Goal: Navigation & Orientation: Understand site structure

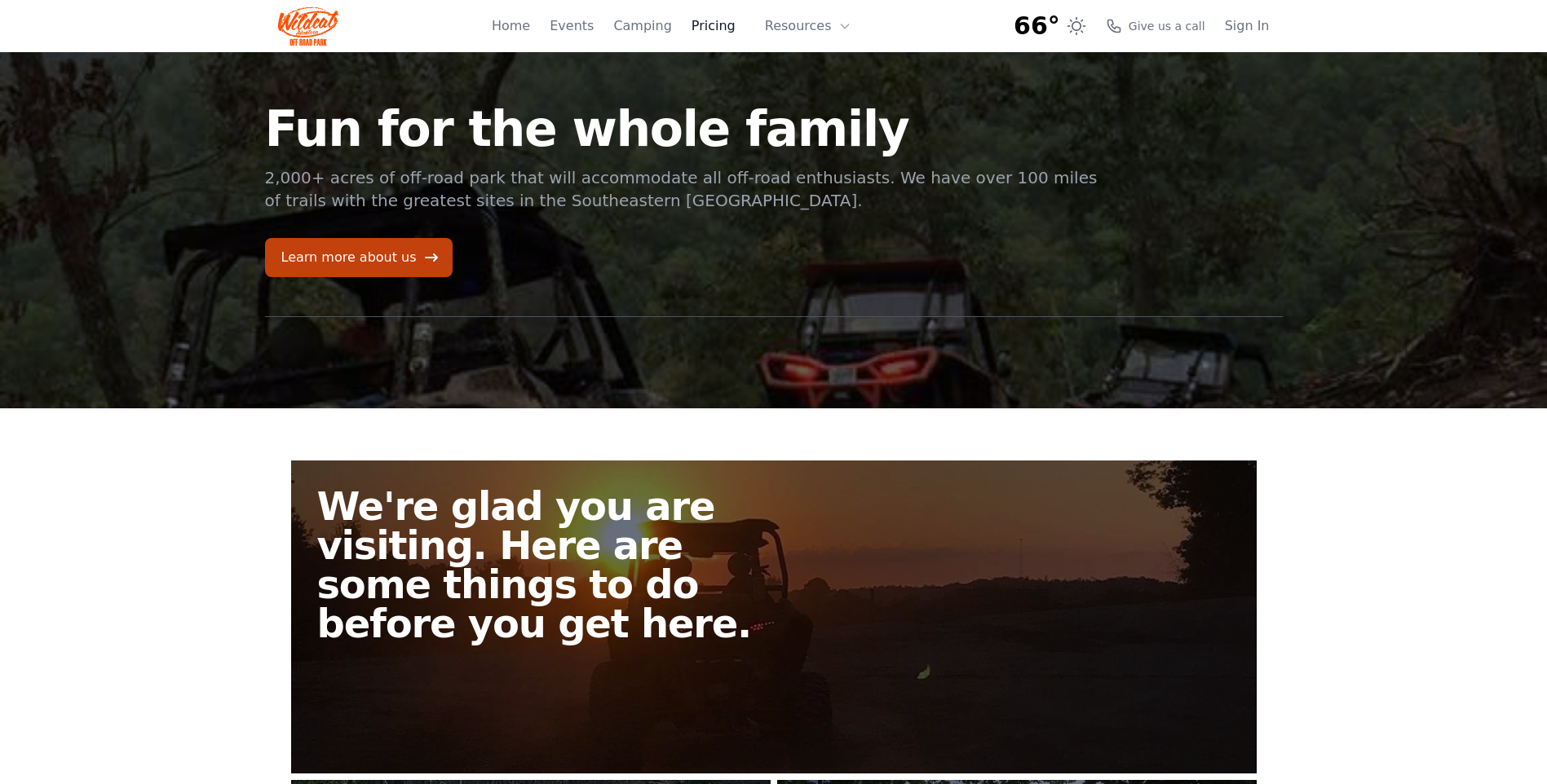
click at [729, 27] on link "Pricing" at bounding box center [713, 26] width 44 height 20
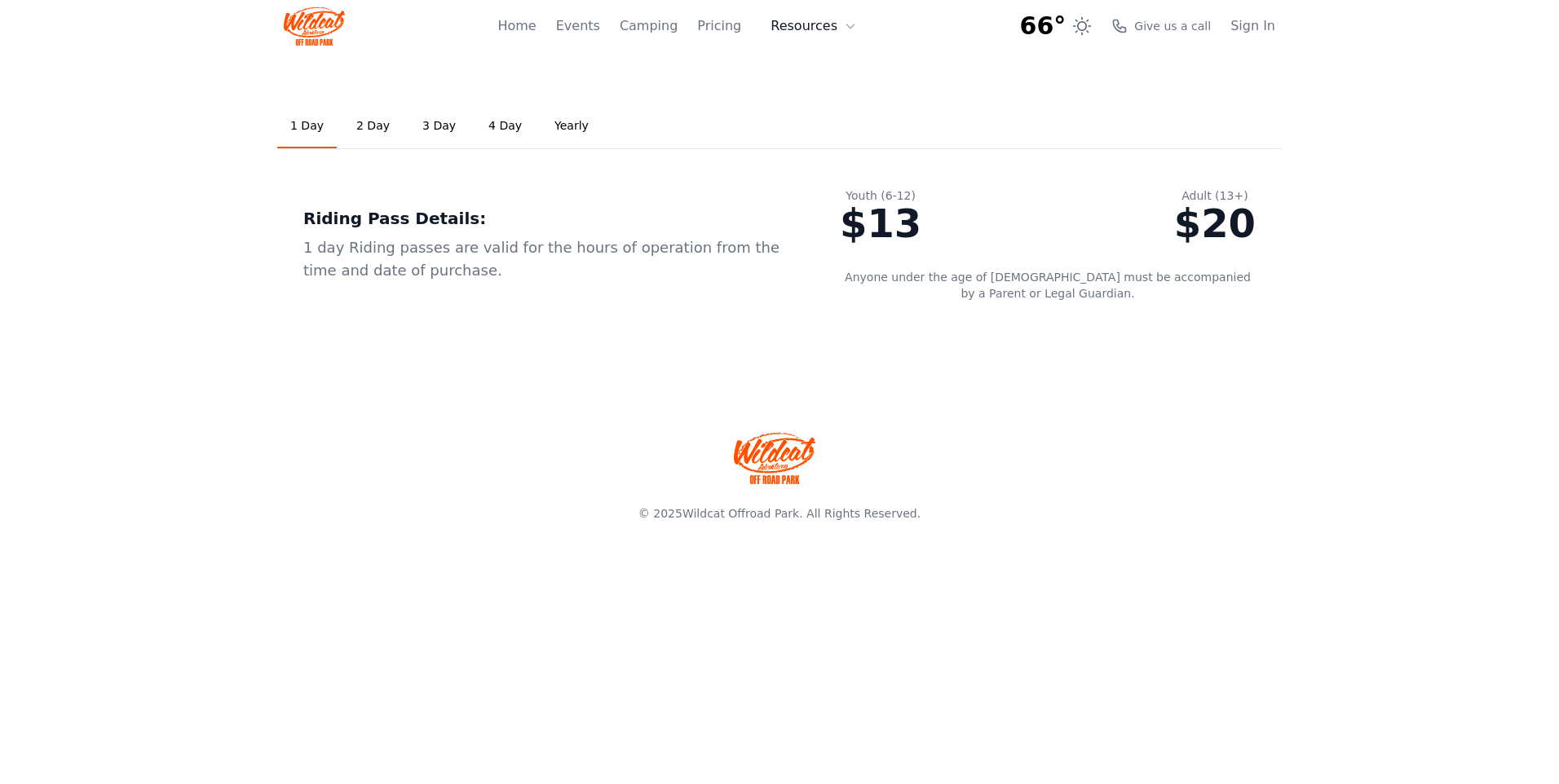
click at [804, 31] on button "Resources" at bounding box center [814, 25] width 106 height 32
click at [677, 27] on link "Camping" at bounding box center [648, 26] width 58 height 20
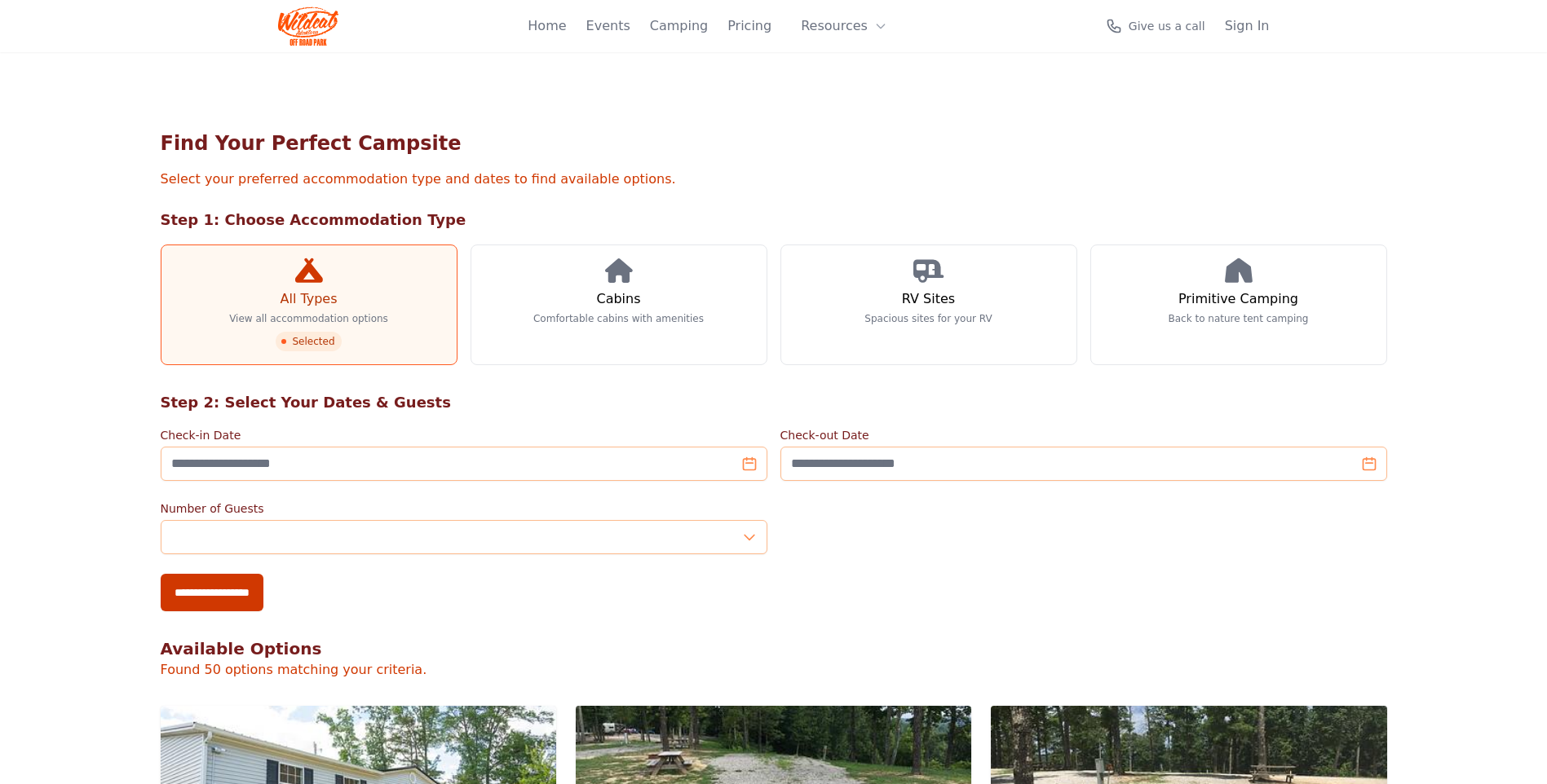
click at [808, 30] on button "Resources" at bounding box center [844, 25] width 106 height 32
click at [816, 99] on link "FAQ" at bounding box center [833, 96] width 157 height 29
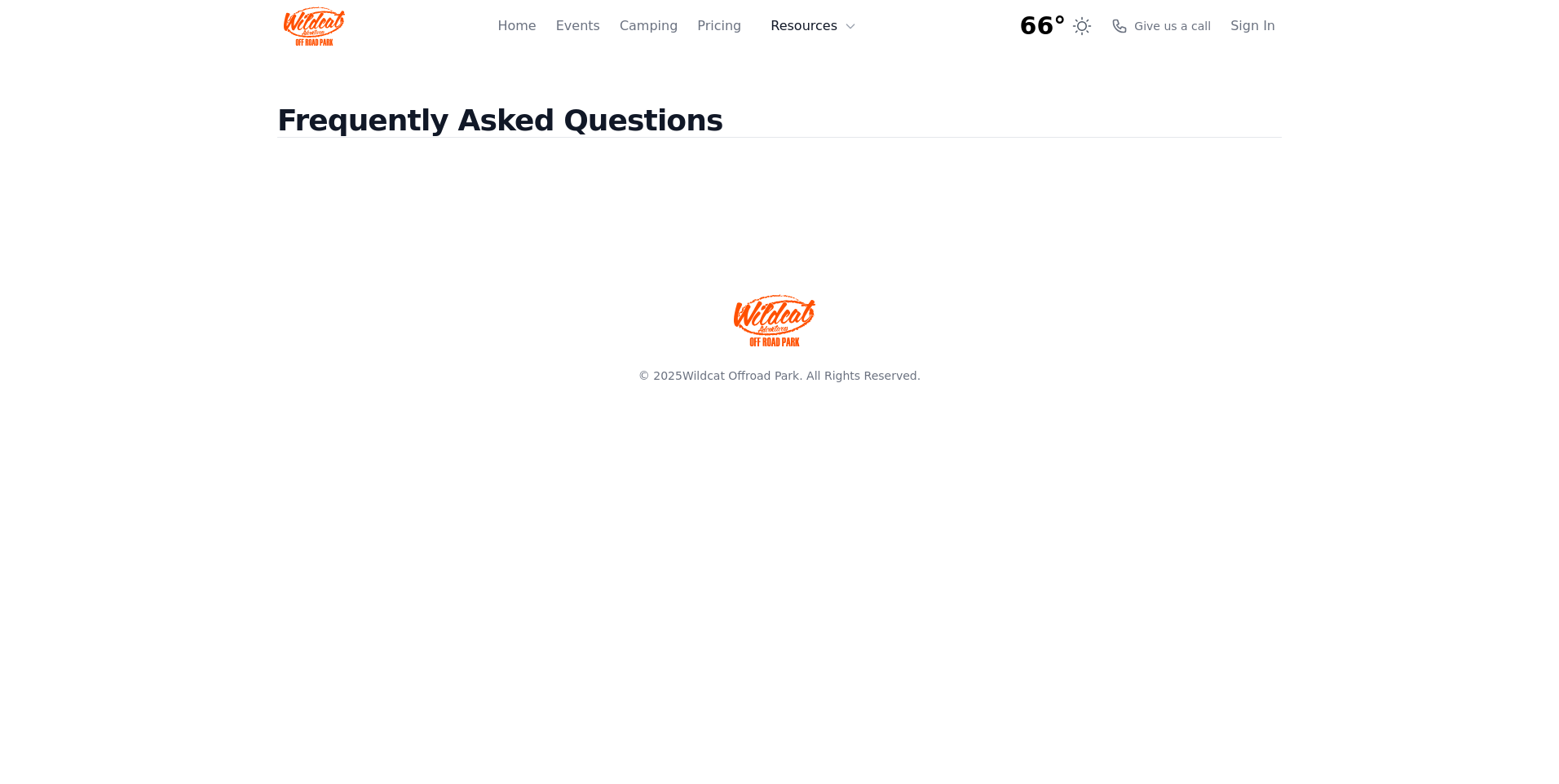
click at [835, 28] on button "Resources" at bounding box center [814, 25] width 106 height 32
click at [827, 66] on link "About" at bounding box center [839, 67] width 157 height 29
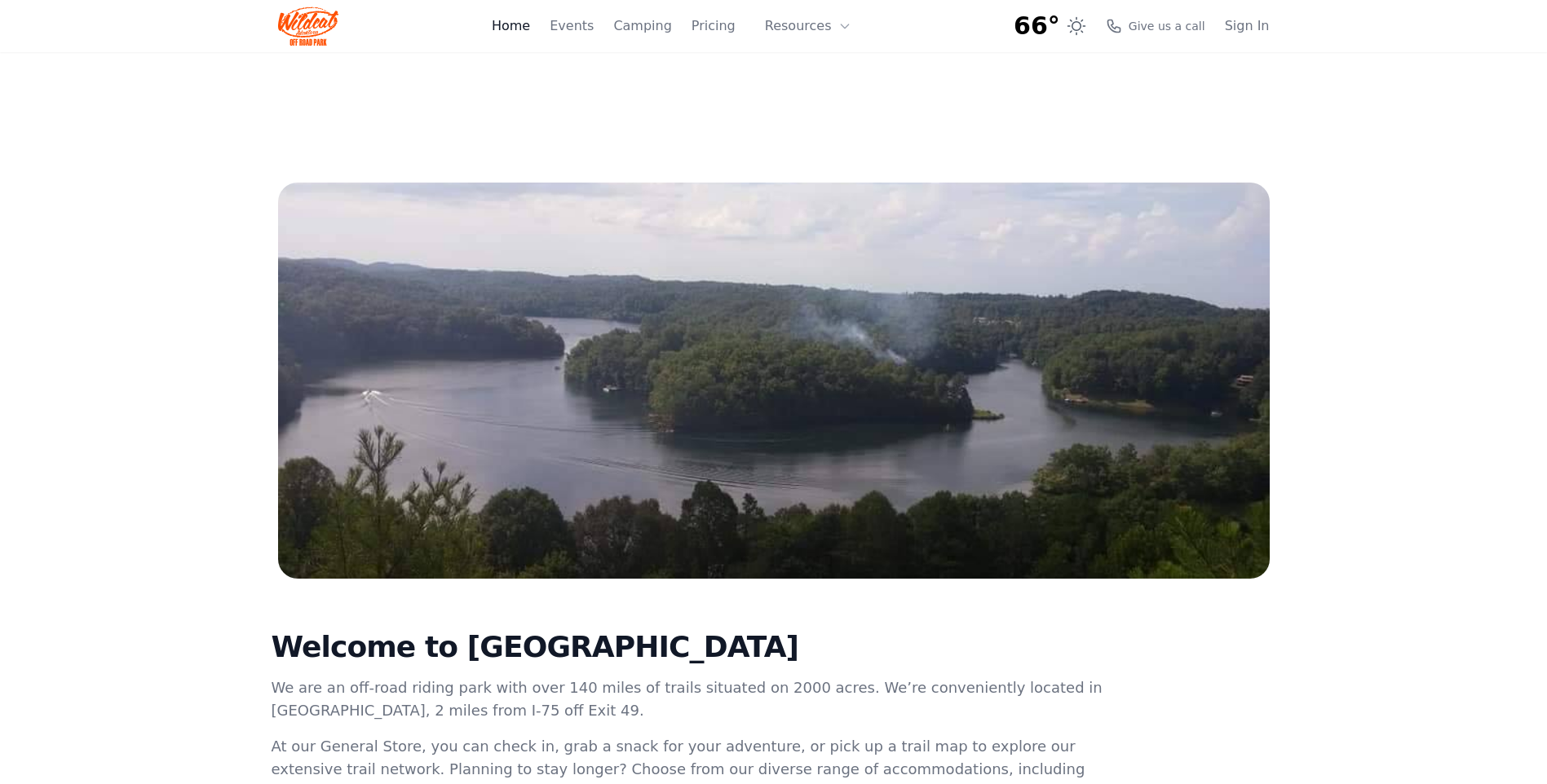
click at [530, 23] on link "Home" at bounding box center [510, 26] width 38 height 20
